Goal: Task Accomplishment & Management: Complete application form

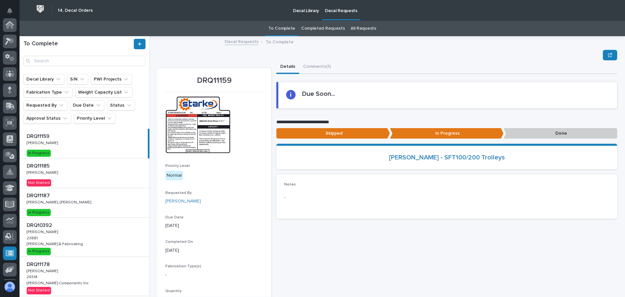
scroll to position [80, 0]
click at [98, 170] on div "DRQ11185 DRQ11185 Ken Overmyer Ken Overmyer Not Started" at bounding box center [85, 172] width 130 height 29
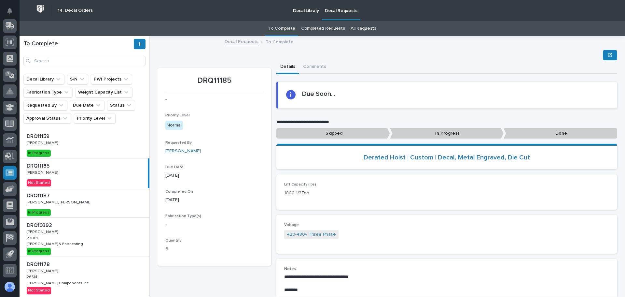
click at [445, 134] on p "In Progress" at bounding box center [447, 133] width 114 height 11
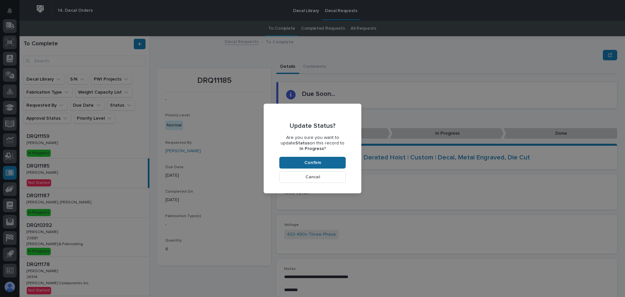
click at [318, 162] on span "Confirm" at bounding box center [312, 163] width 17 height 6
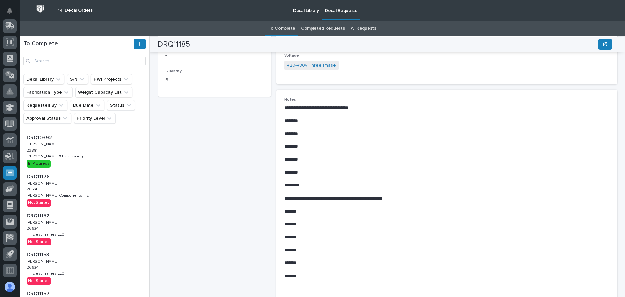
scroll to position [98, 0]
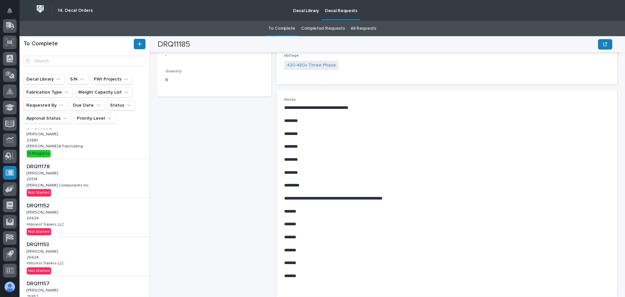
click at [117, 185] on div "DRQ11178 DRQ11178 Adam Yutzy Adam Yutzy 26514 26514 Lippert Components Inc Lipp…" at bounding box center [85, 178] width 130 height 39
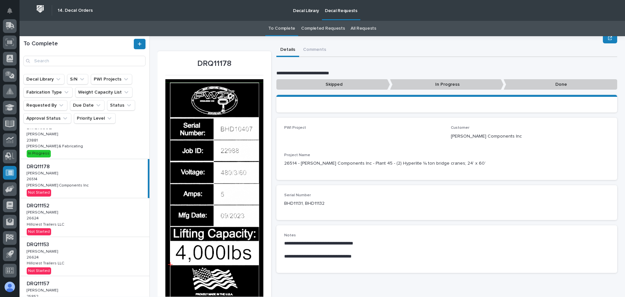
scroll to position [169, 0]
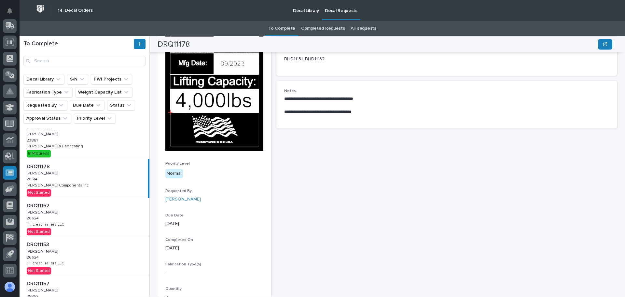
click at [106, 214] on div "DRQ11152 DRQ11152 Adam Yutzy Adam Yutzy 26624 26624 Hillcrest Trailers LLC Hill…" at bounding box center [85, 217] width 130 height 39
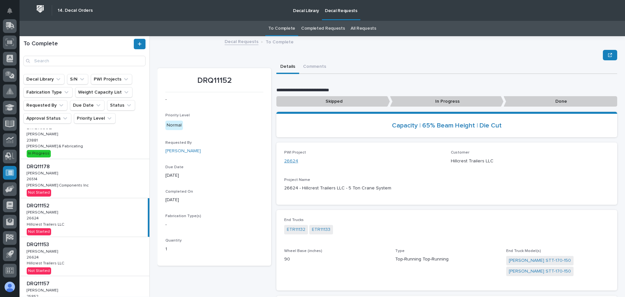
click at [291, 161] on link "26624" at bounding box center [291, 161] width 14 height 7
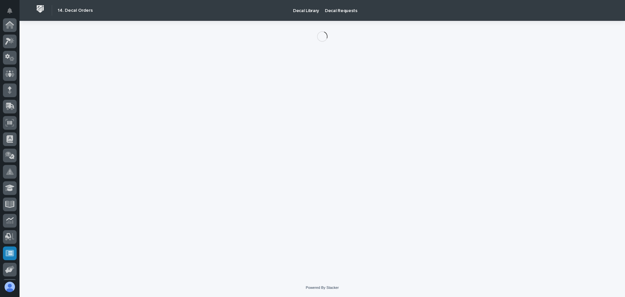
scroll to position [80, 0]
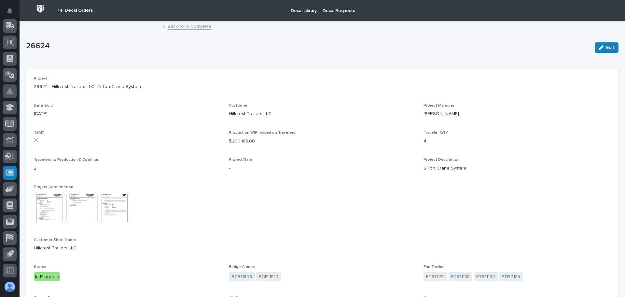
click at [48, 202] on img at bounding box center [49, 207] width 31 height 31
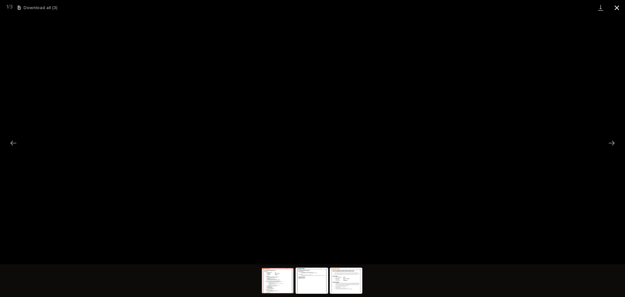
click at [617, 7] on button "Close gallery" at bounding box center [617, 7] width 16 height 15
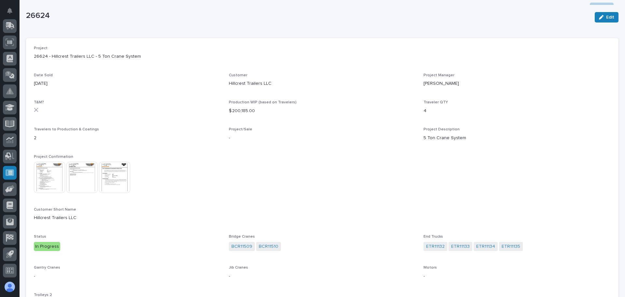
scroll to position [0, 0]
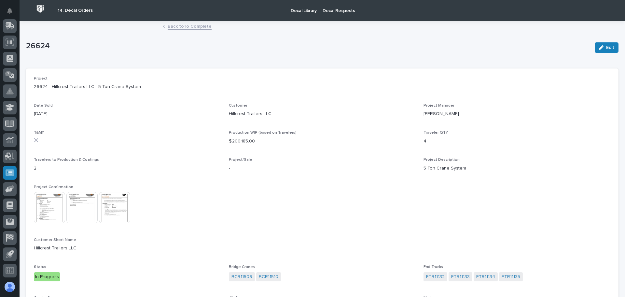
click at [197, 28] on link "Back to To Complete" at bounding box center [190, 25] width 44 height 7
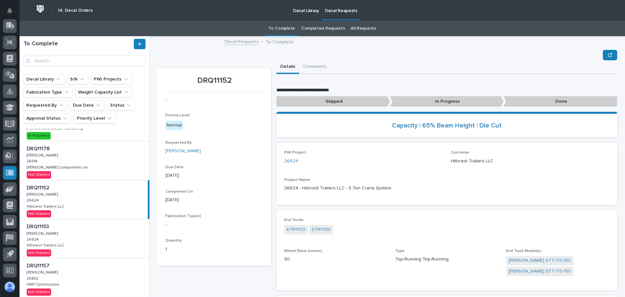
scroll to position [130, 0]
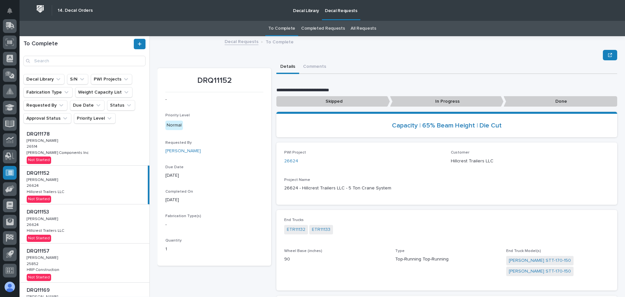
click at [421, 104] on p "In Progress" at bounding box center [447, 101] width 114 height 11
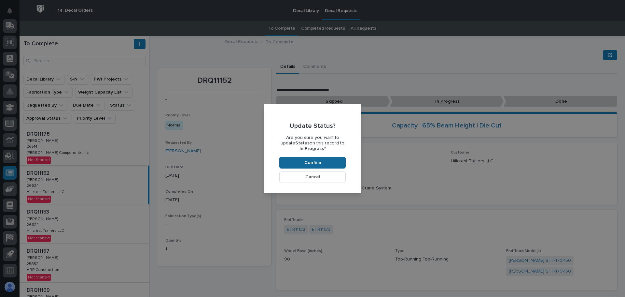
click at [321, 160] on button "Confirm" at bounding box center [312, 163] width 66 height 12
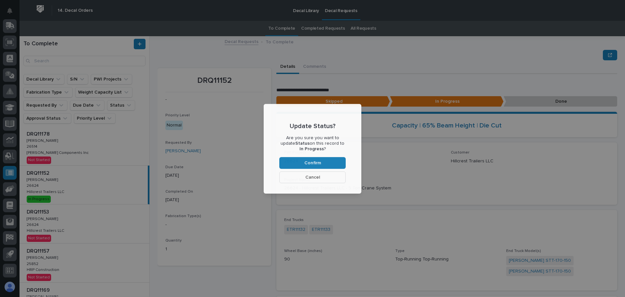
scroll to position [39, 0]
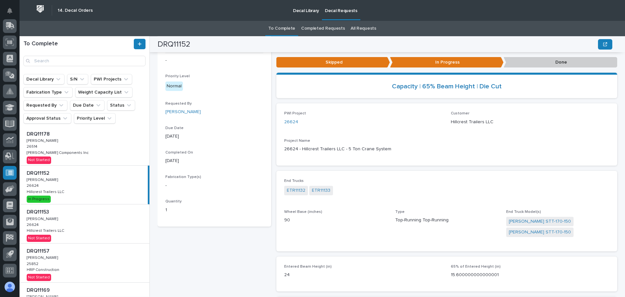
click at [98, 227] on div "DRQ11153 DRQ11153 Adam Yutzy Adam Yutzy 26624 26624 Hillcrest Trailers LLC Hill…" at bounding box center [85, 223] width 130 height 39
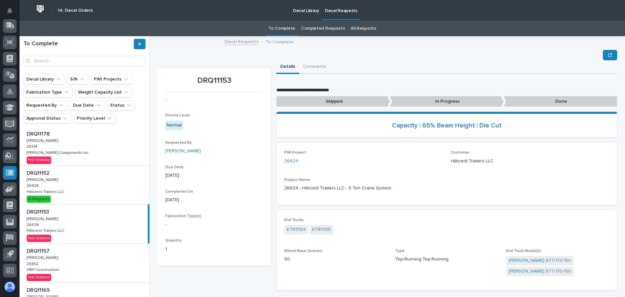
click at [450, 98] on p "In Progress" at bounding box center [447, 101] width 114 height 11
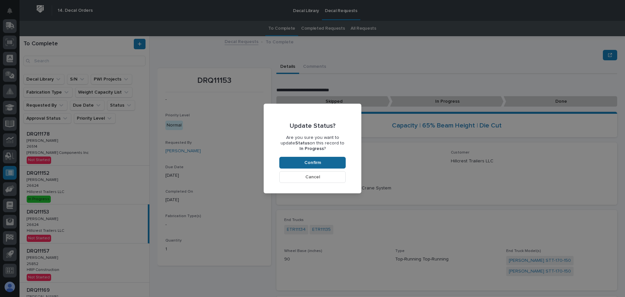
click at [316, 162] on span "Confirm" at bounding box center [312, 163] width 17 height 6
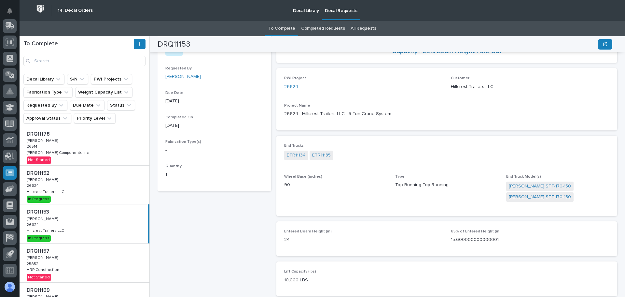
scroll to position [72, 0]
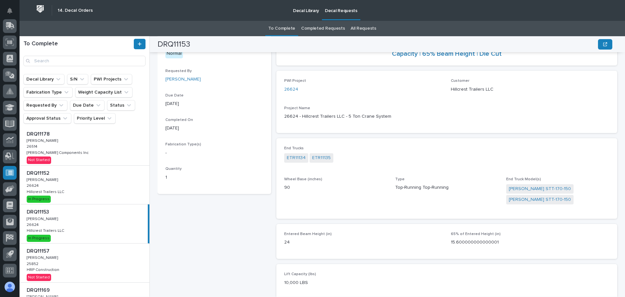
click at [78, 192] on div "DRQ11152 DRQ11152 Adam Yutzy Adam Yutzy 26624 26624 Hillcrest Trailers LLC Hill…" at bounding box center [85, 184] width 130 height 39
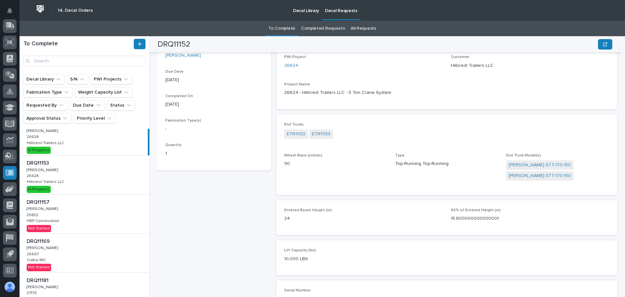
scroll to position [195, 0]
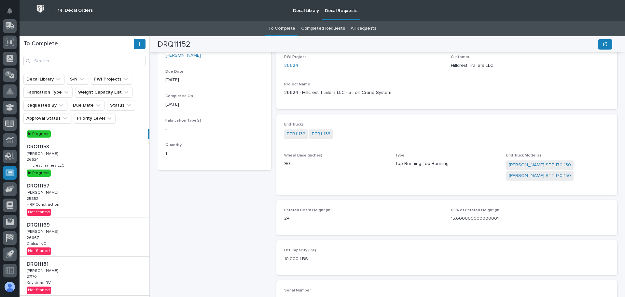
click at [83, 199] on div "DRQ11157 DRQ11157 Adam Yutzy Adam Yutzy 25852 25852 HRP Construction HRP Constr…" at bounding box center [85, 197] width 130 height 39
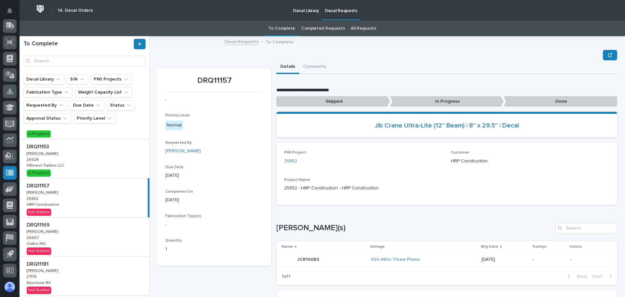
click at [448, 101] on p "In Progress" at bounding box center [447, 101] width 114 height 11
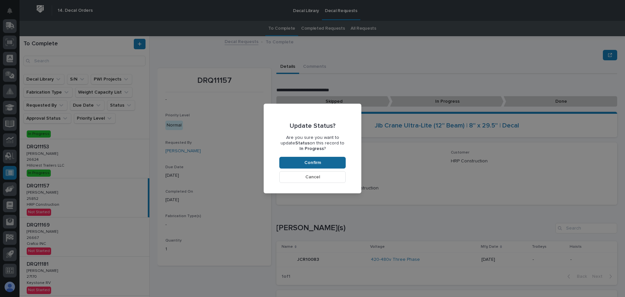
click at [318, 162] on span "Confirm" at bounding box center [312, 163] width 17 height 6
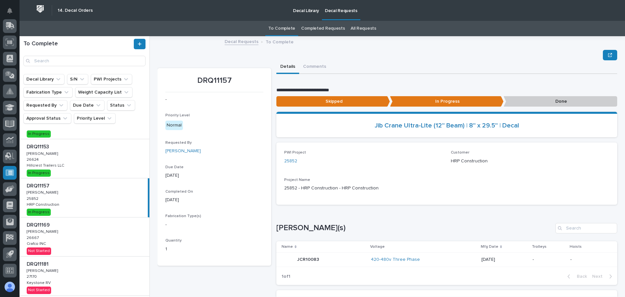
scroll to position [39, 0]
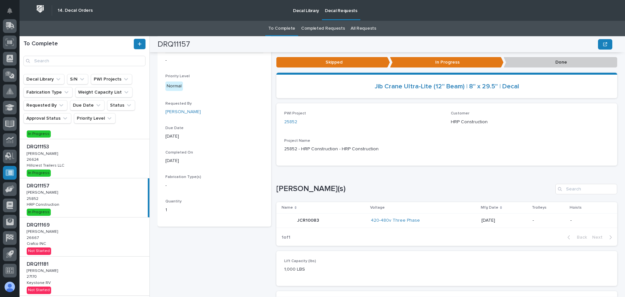
click at [556, 63] on p "Done" at bounding box center [561, 62] width 114 height 11
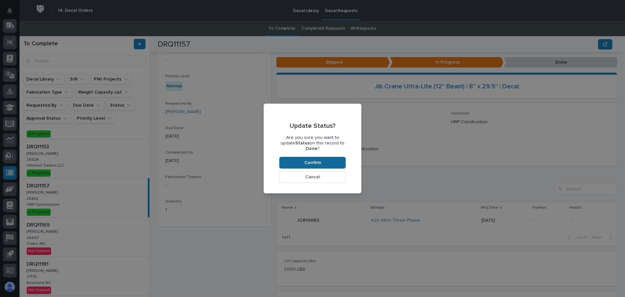
click at [290, 157] on button "Confirm" at bounding box center [312, 163] width 66 height 12
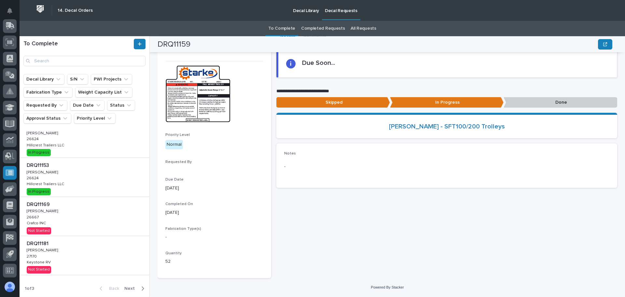
scroll to position [38, 0]
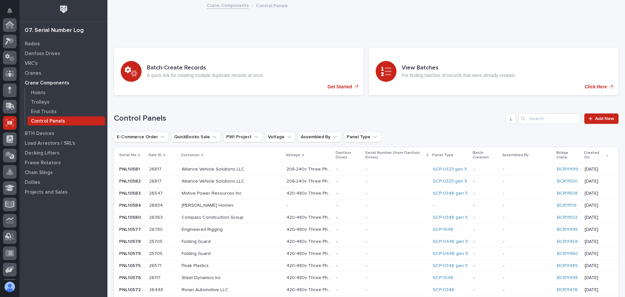
scroll to position [80, 0]
click at [534, 119] on input "Search" at bounding box center [550, 118] width 62 height 10
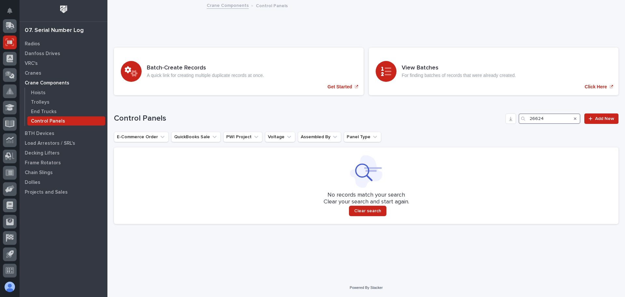
type input "26624"
drag, startPoint x: 555, startPoint y: 117, endPoint x: 528, endPoint y: 117, distance: 27.0
click at [528, 117] on div "26624" at bounding box center [550, 118] width 62 height 10
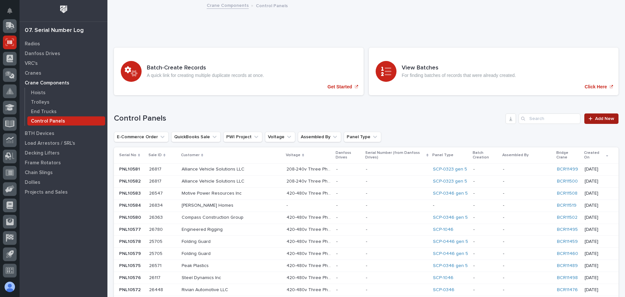
click at [602, 119] on span "Add New" at bounding box center [604, 118] width 19 height 5
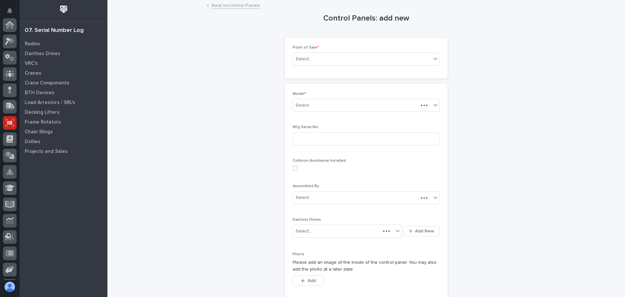
scroll to position [80, 0]
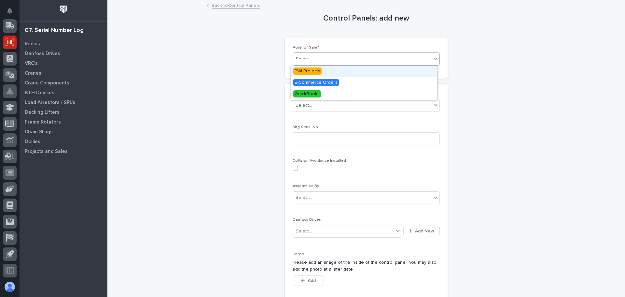
click at [432, 56] on icon at bounding box center [435, 58] width 7 height 7
click at [319, 71] on span "PWI Projects" at bounding box center [307, 70] width 28 height 7
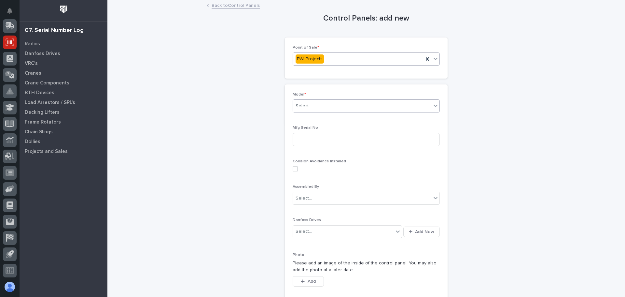
click at [331, 100] on div "Select..." at bounding box center [355, 105] width 125 height 11
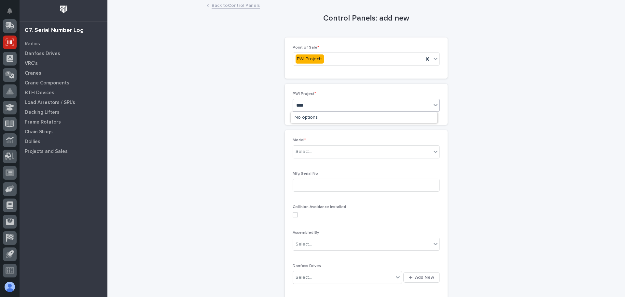
type input "*****"
click at [353, 115] on div "26624 - Hillcrest Trailers LLC - 5 Ton Crane System" at bounding box center [364, 117] width 147 height 11
click at [355, 156] on div "Select..." at bounding box center [362, 151] width 138 height 11
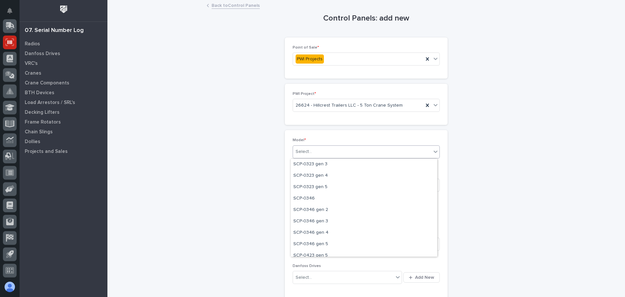
scroll to position [98, 0]
click at [434, 153] on icon at bounding box center [435, 151] width 7 height 7
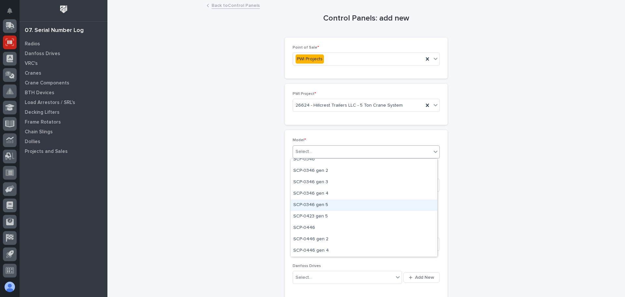
click at [315, 205] on div "SCP-0346 gen 5" at bounding box center [364, 204] width 147 height 11
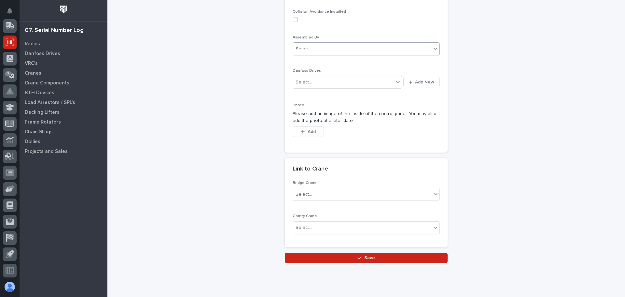
scroll to position [212, 0]
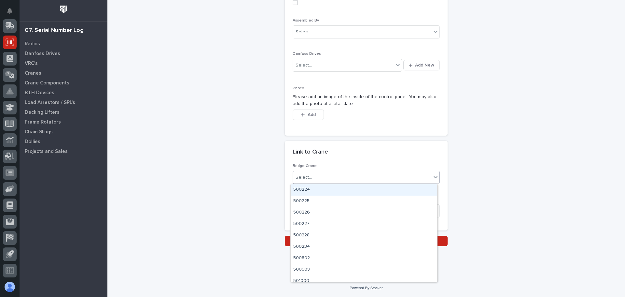
click at [432, 179] on icon at bounding box center [435, 177] width 7 height 7
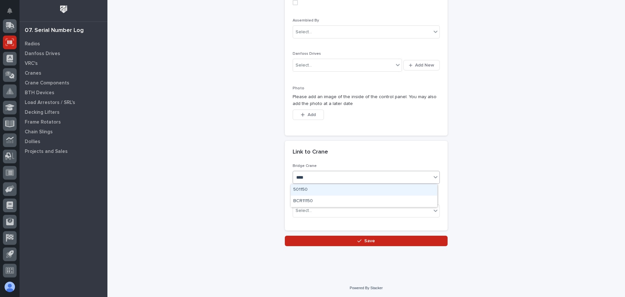
type input "*****"
click at [302, 187] on div "BCR11509" at bounding box center [364, 189] width 147 height 11
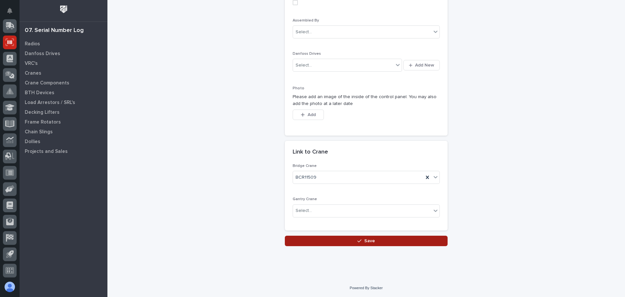
click at [378, 244] on button "Save" at bounding box center [366, 240] width 163 height 10
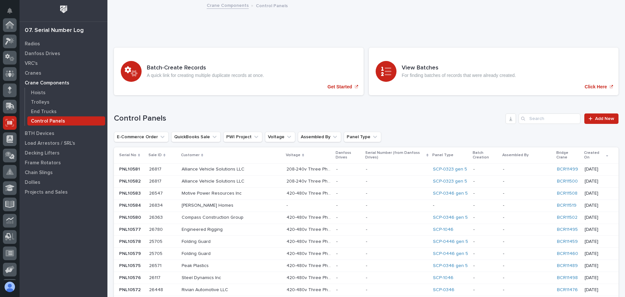
scroll to position [80, 0]
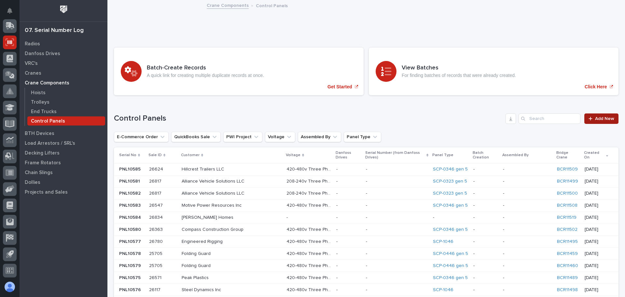
click at [595, 120] on span "Add New" at bounding box center [604, 118] width 19 height 5
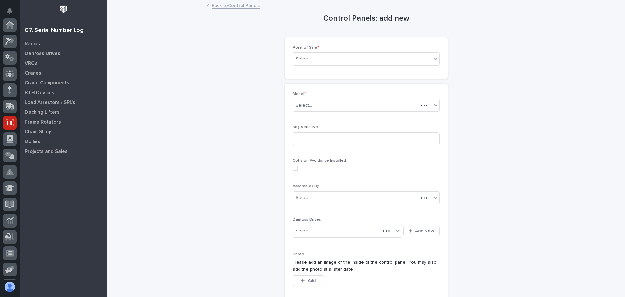
scroll to position [80, 0]
click at [429, 58] on div "Select..." at bounding box center [362, 59] width 138 height 11
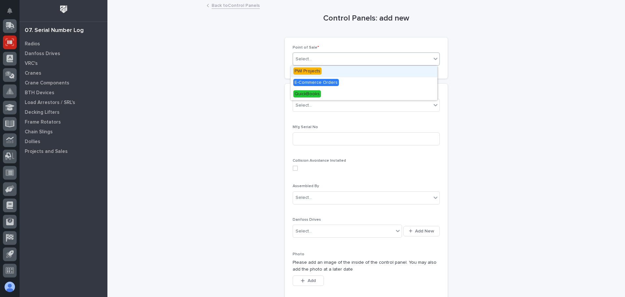
click at [305, 70] on span "PWI Projects" at bounding box center [307, 70] width 28 height 7
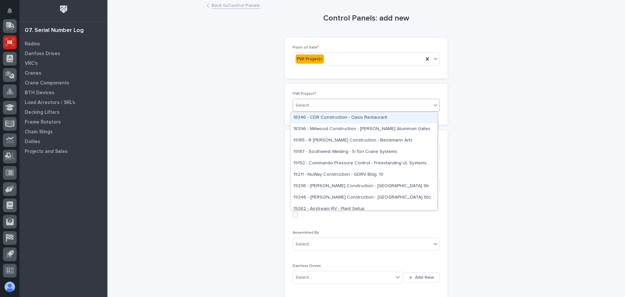
click at [342, 101] on div "Select..." at bounding box center [362, 105] width 138 height 11
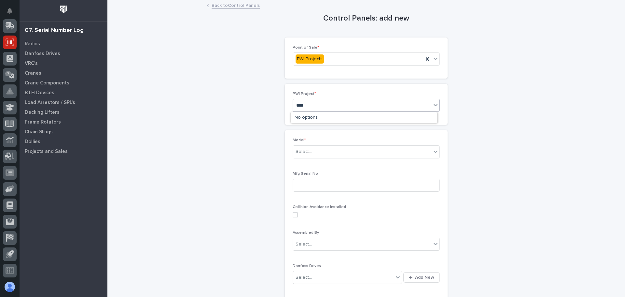
type input "*****"
click at [331, 118] on div "26624 - Hillcrest Trailers LLC - 5 Ton Crane System" at bounding box center [364, 117] width 147 height 11
click at [339, 148] on div "Select..." at bounding box center [362, 151] width 138 height 11
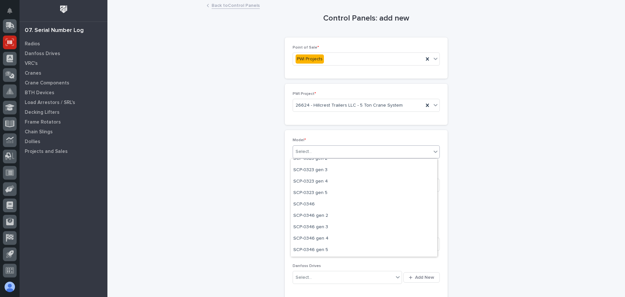
scroll to position [98, 0]
click at [320, 237] on div "SCP-0346 gen 5" at bounding box center [364, 237] width 147 height 11
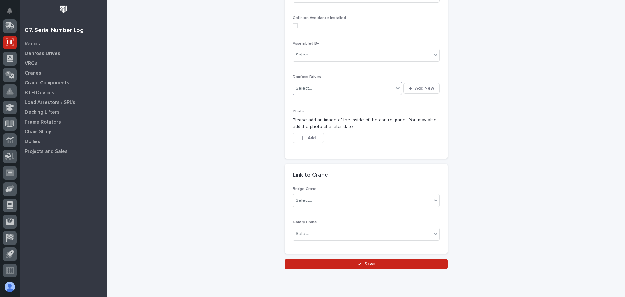
scroll to position [195, 0]
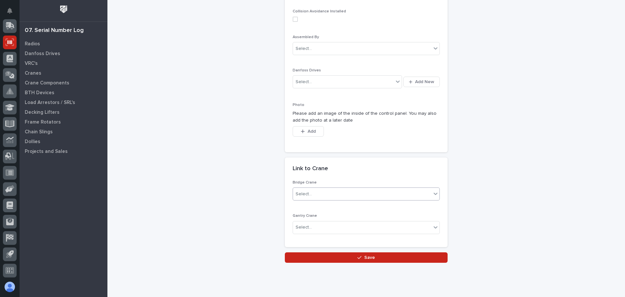
click at [341, 196] on div "Select..." at bounding box center [362, 194] width 138 height 11
type input "*****"
click at [308, 207] on div "BCR11510" at bounding box center [364, 206] width 147 height 11
click at [320, 226] on div "Select..." at bounding box center [362, 227] width 138 height 11
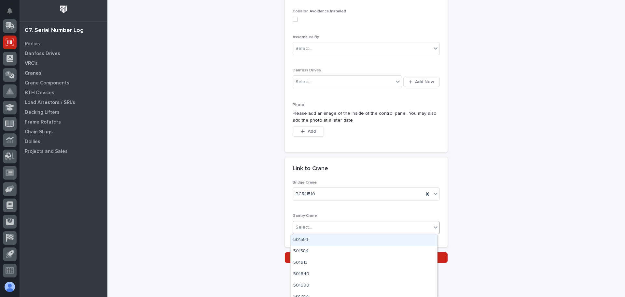
click at [320, 226] on div "Select..." at bounding box center [362, 227] width 138 height 11
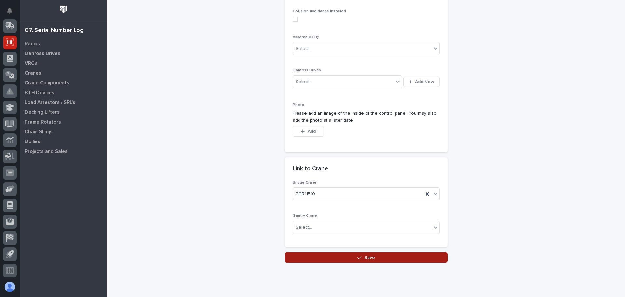
click at [368, 254] on span "Save" at bounding box center [369, 257] width 11 height 6
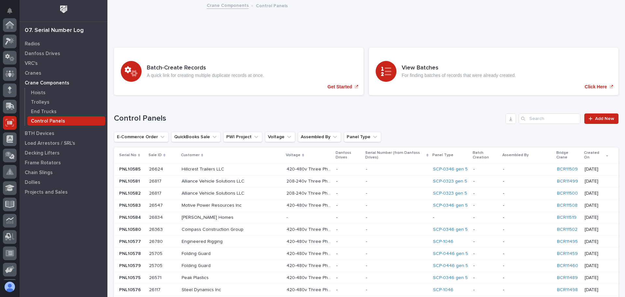
scroll to position [80, 0]
